Goal: Browse casually: Explore the website without a specific task or goal

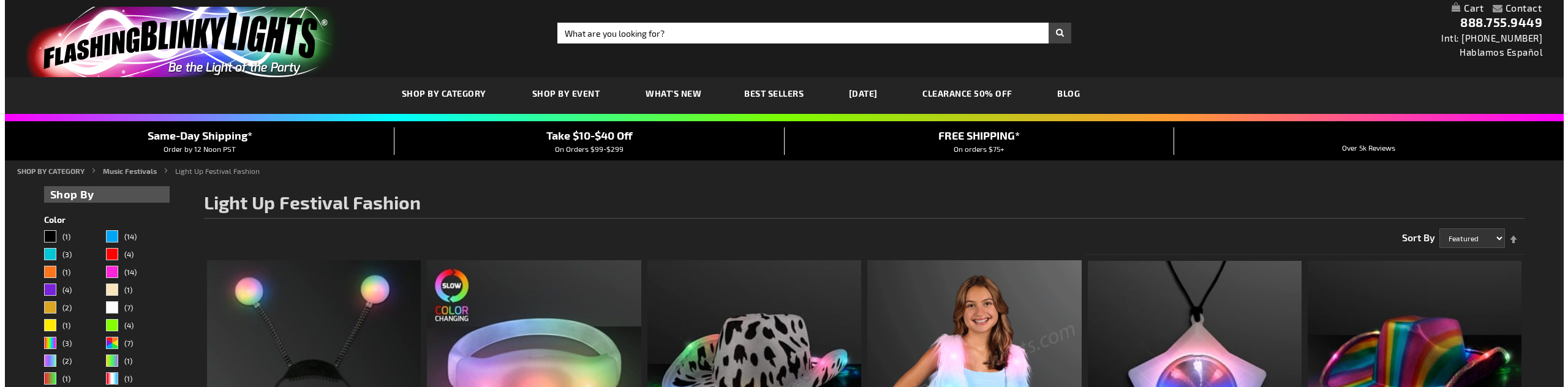
scroll to position [186, 0]
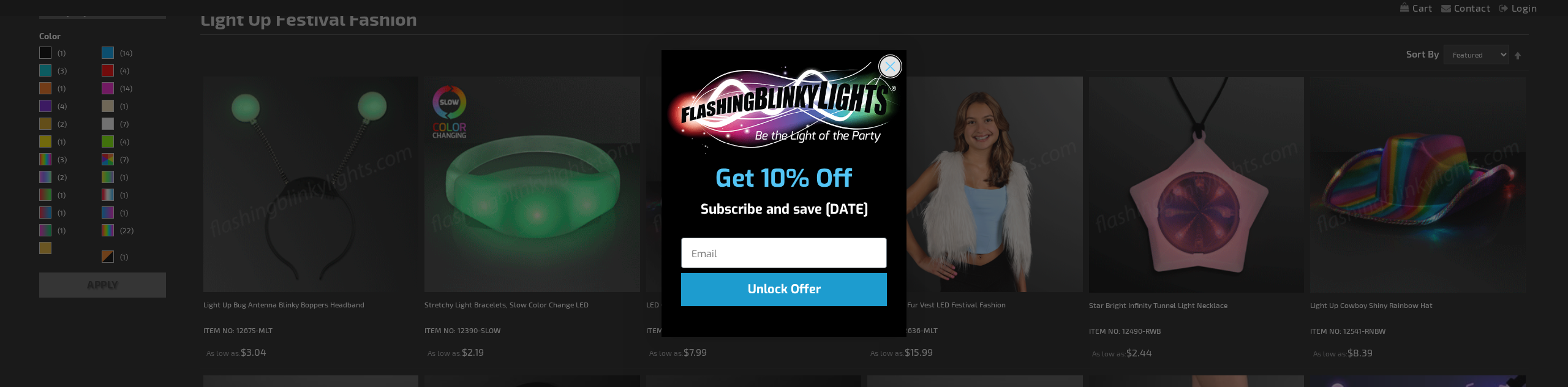
click at [890, 62] on circle "Close dialog" at bounding box center [890, 65] width 20 height 20
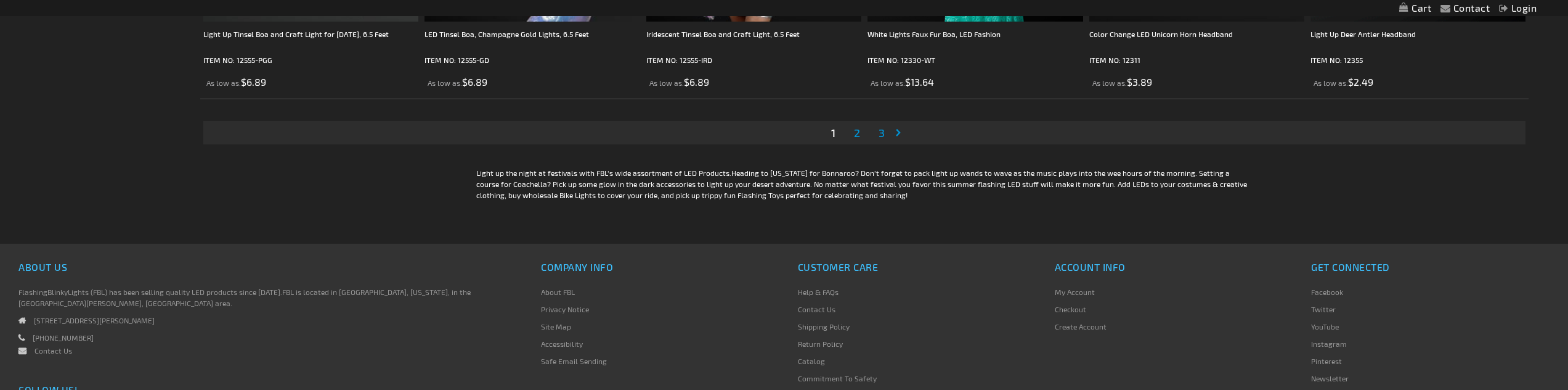
scroll to position [3085, 0]
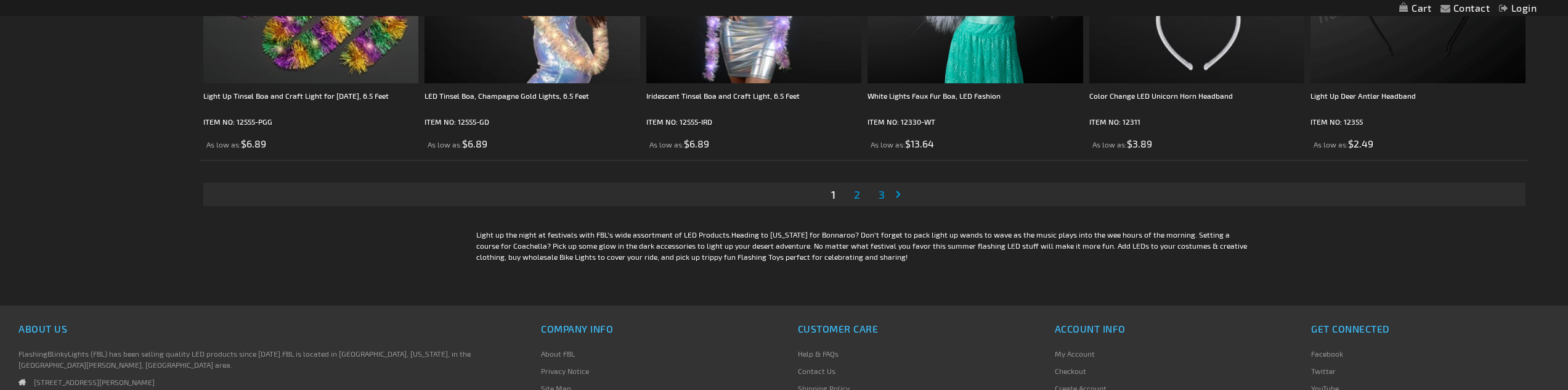
click at [857, 201] on span "2" at bounding box center [857, 194] width 7 height 14
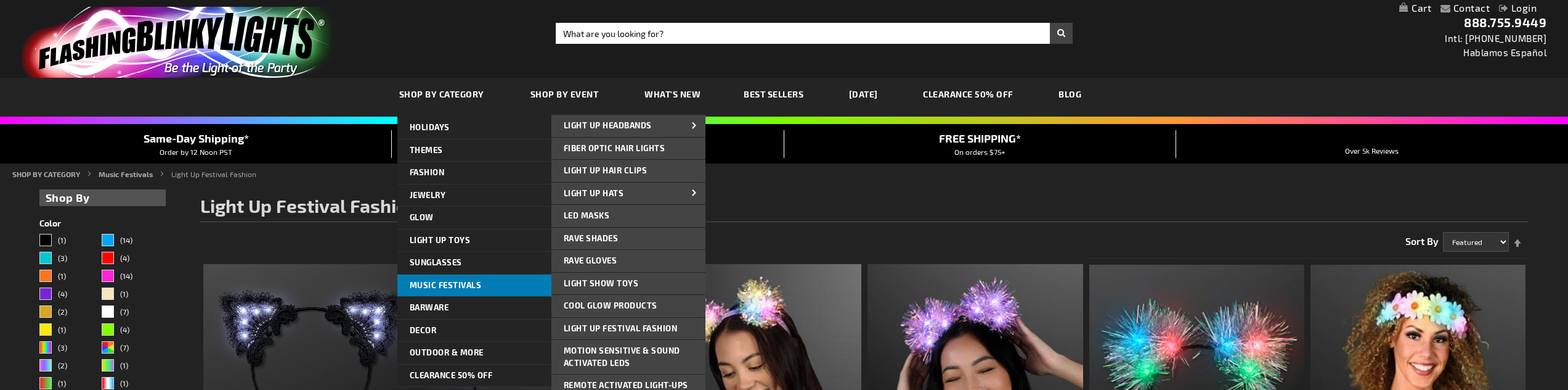
click at [463, 286] on span "Music Festivals" at bounding box center [446, 285] width 72 height 10
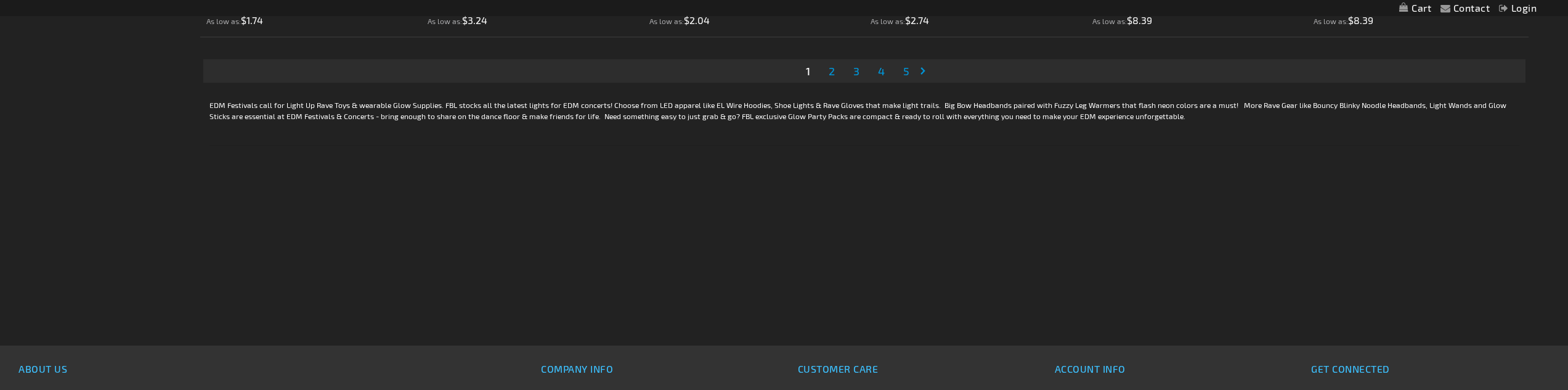
scroll to position [3268, 0]
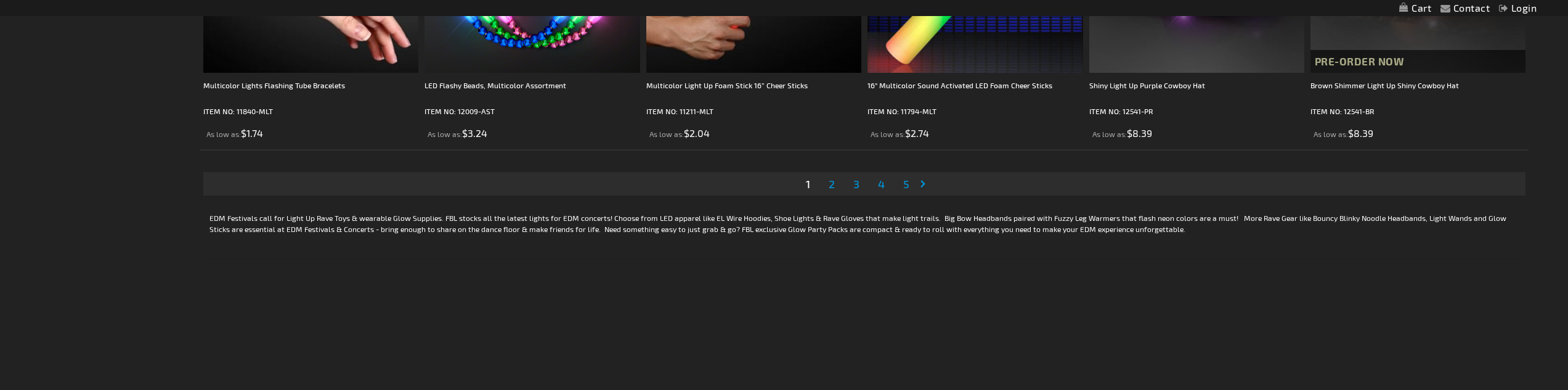
click at [833, 190] on span "2" at bounding box center [832, 184] width 7 height 14
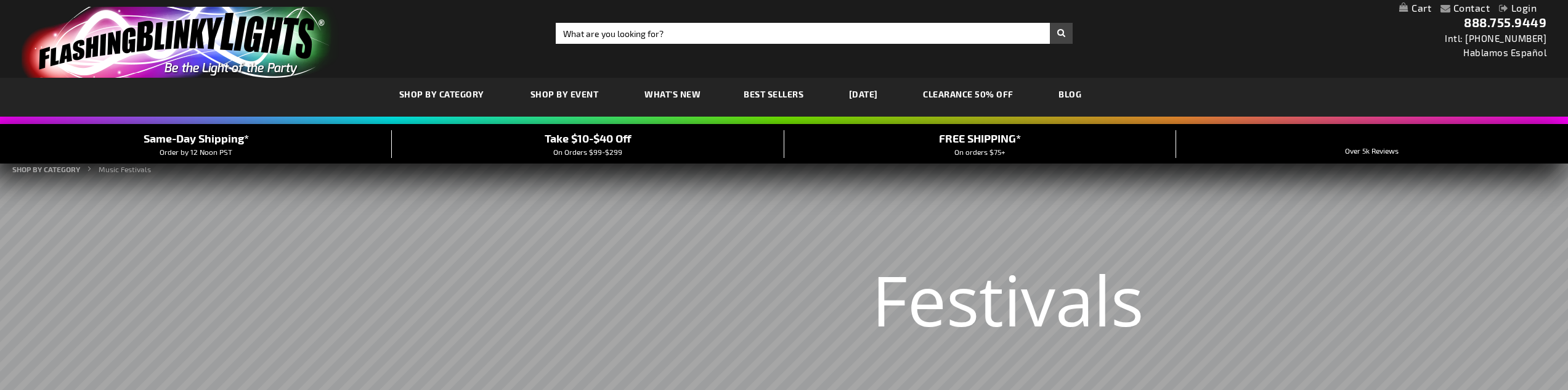
click at [672, 95] on span "What's New" at bounding box center [673, 94] width 56 height 11
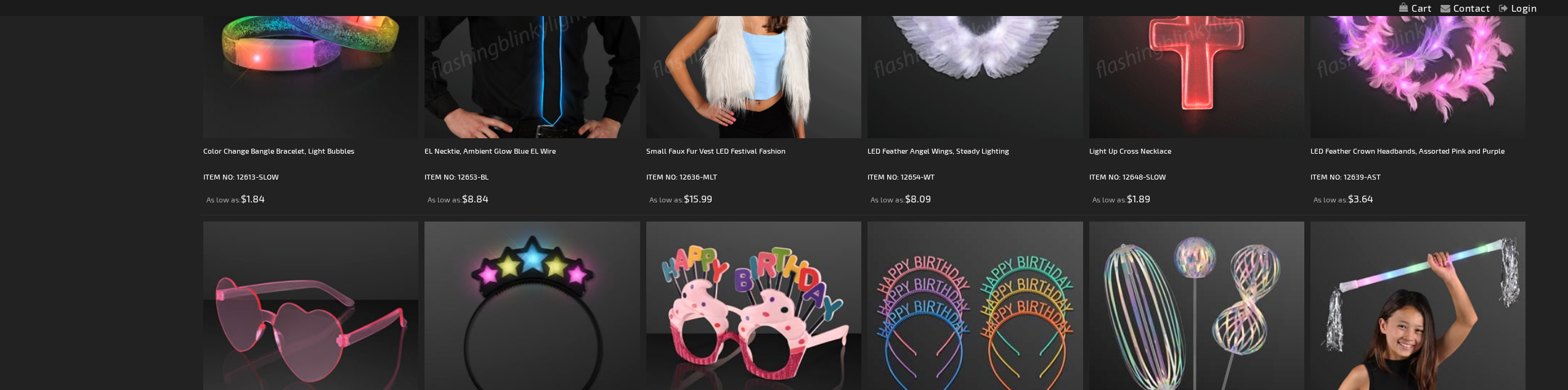
scroll to position [2528, 0]
